Goal: Find specific page/section: Find specific page/section

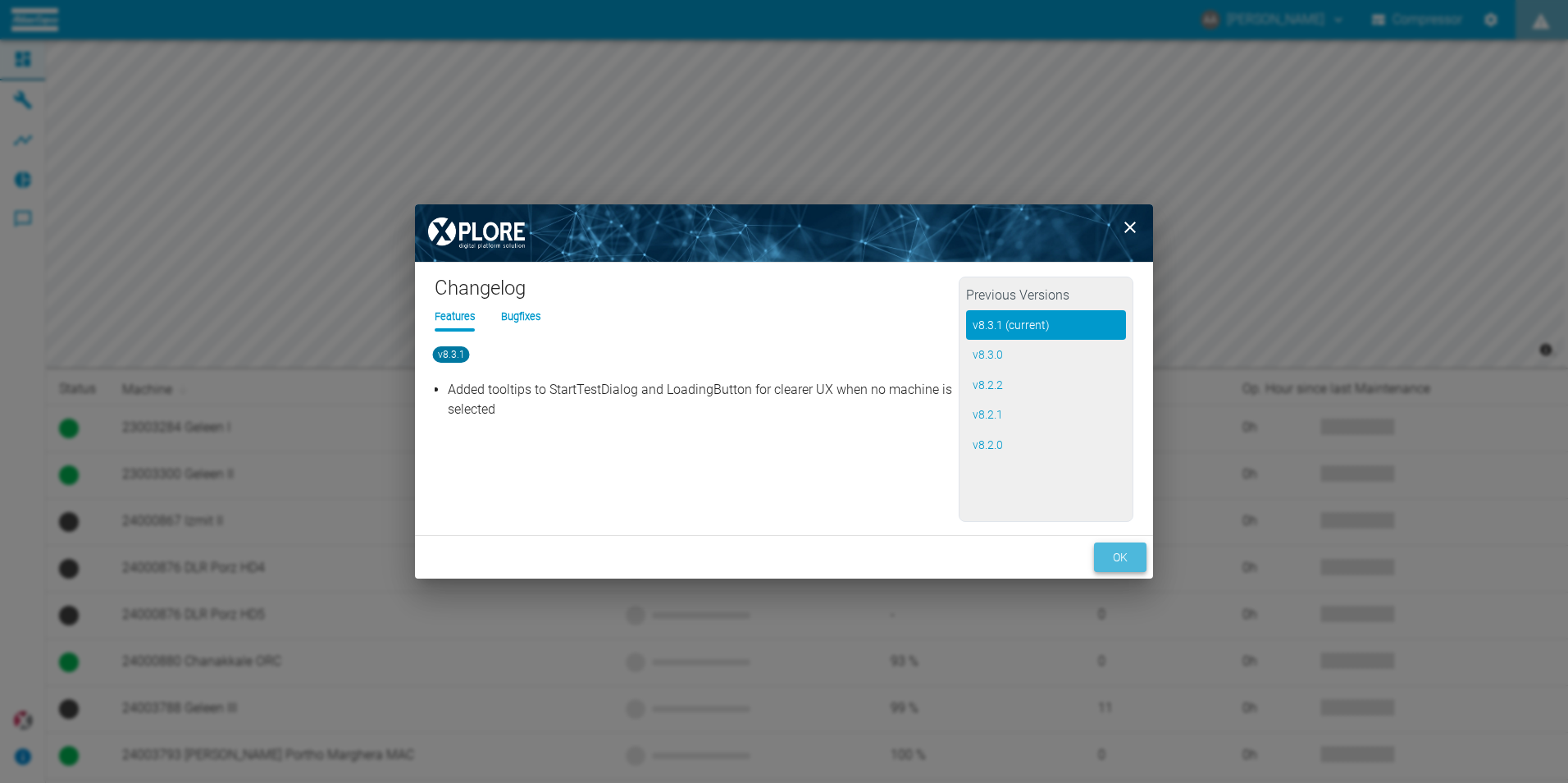
click at [1111, 555] on button "ok" at bounding box center [1120, 557] width 53 height 30
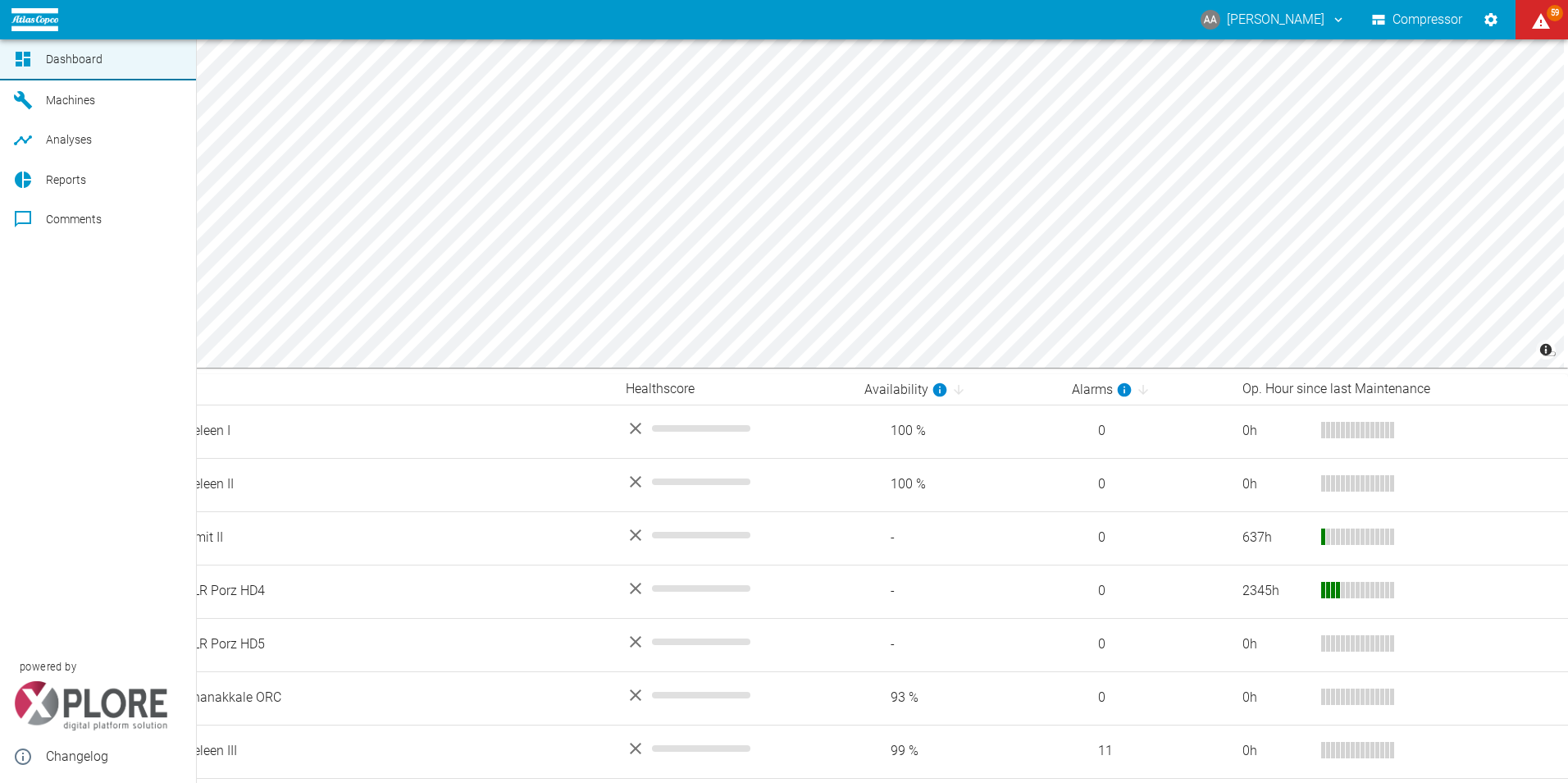
click at [23, 96] on icon at bounding box center [22, 100] width 18 height 19
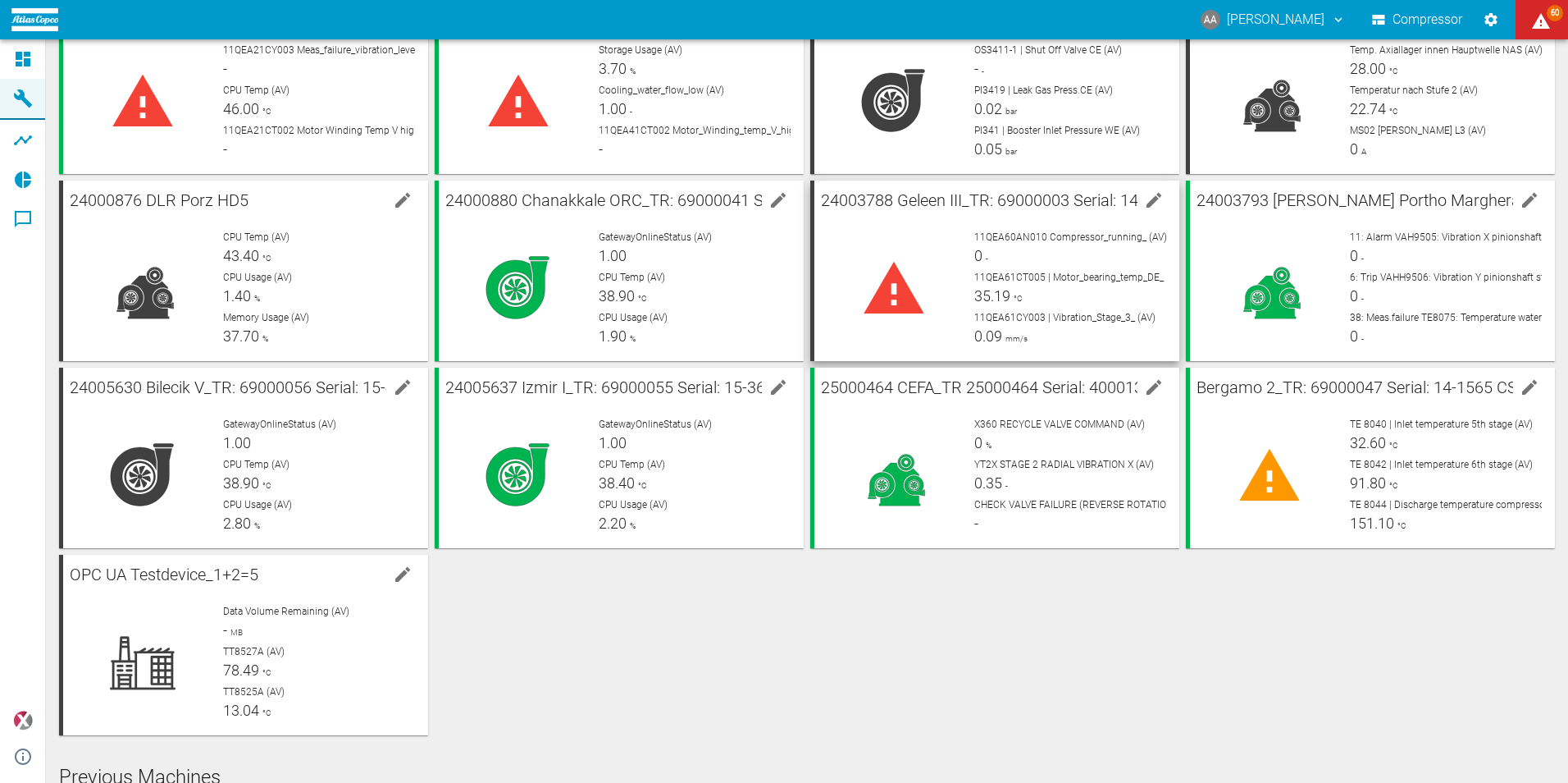
scroll to position [118, 0]
click at [1088, 628] on div "23003284 Geleen I_TR: 69000001 Serial: 14-1857 11QEA21CY003 Meas_failure_vibrat…" at bounding box center [804, 361] width 1503 height 748
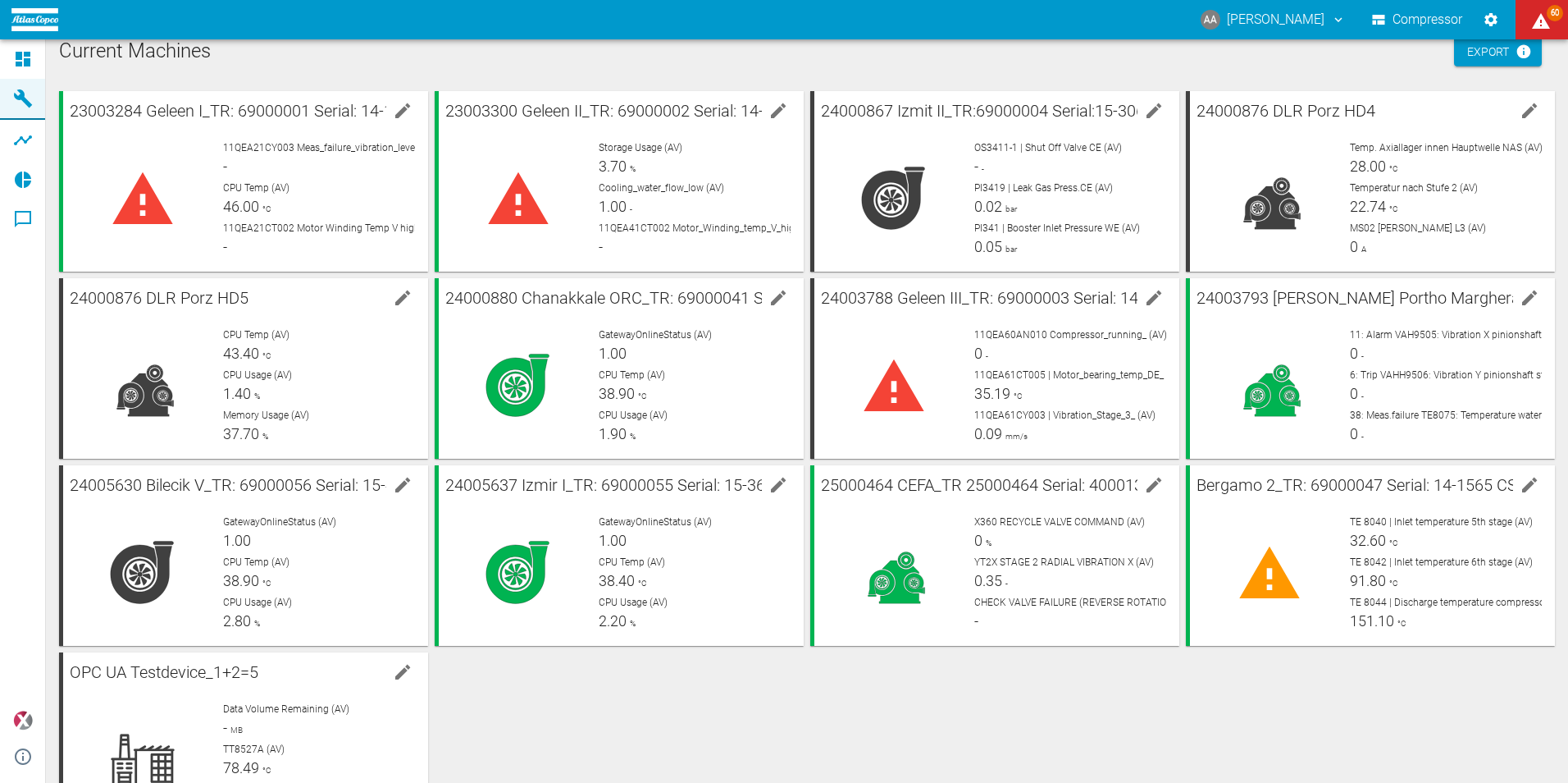
scroll to position [1, 0]
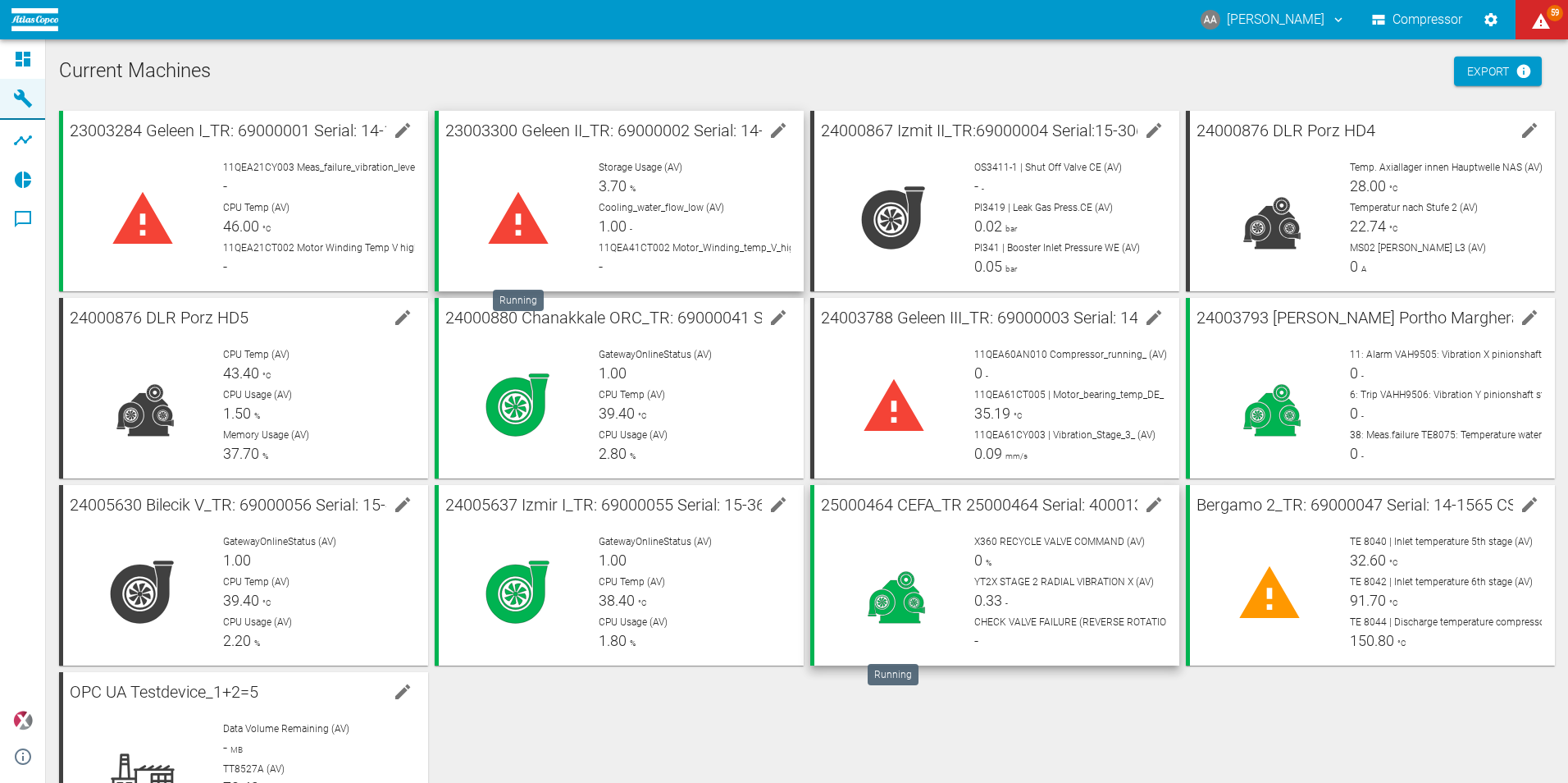
click at [948, 547] on div at bounding box center [893, 593] width 133 height 118
